Goal: Navigation & Orientation: Find specific page/section

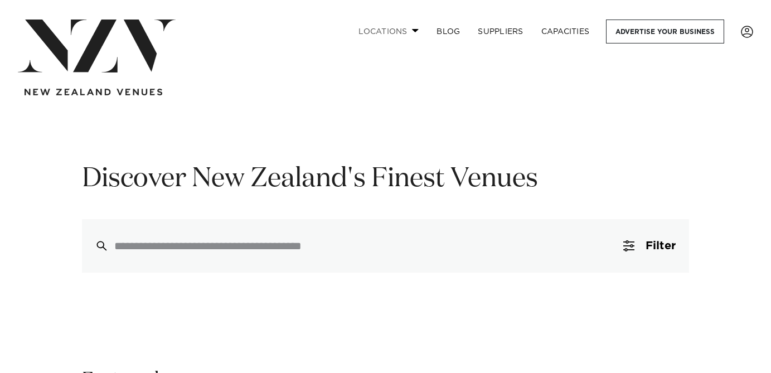
click at [389, 35] on link "Locations" at bounding box center [389, 32] width 78 height 24
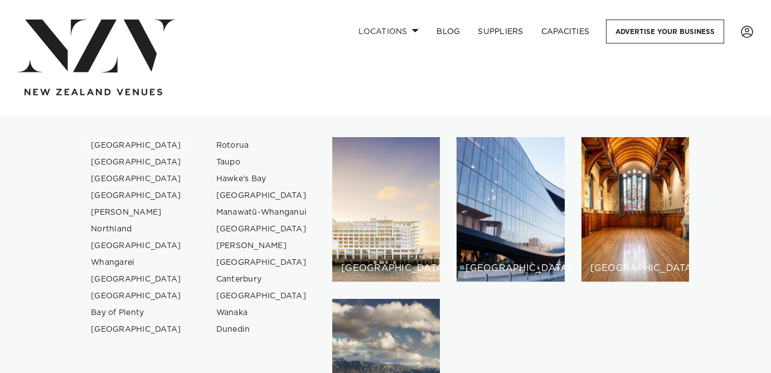
click at [123, 148] on link "[GEOGRAPHIC_DATA]" at bounding box center [136, 145] width 109 height 17
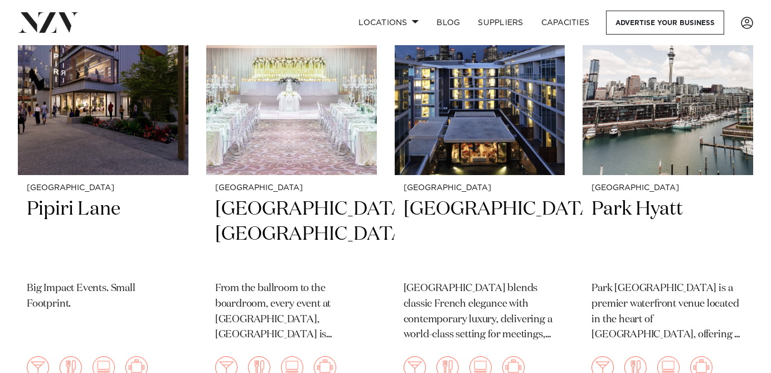
scroll to position [1495, 0]
